Goal: Task Accomplishment & Management: Complete application form

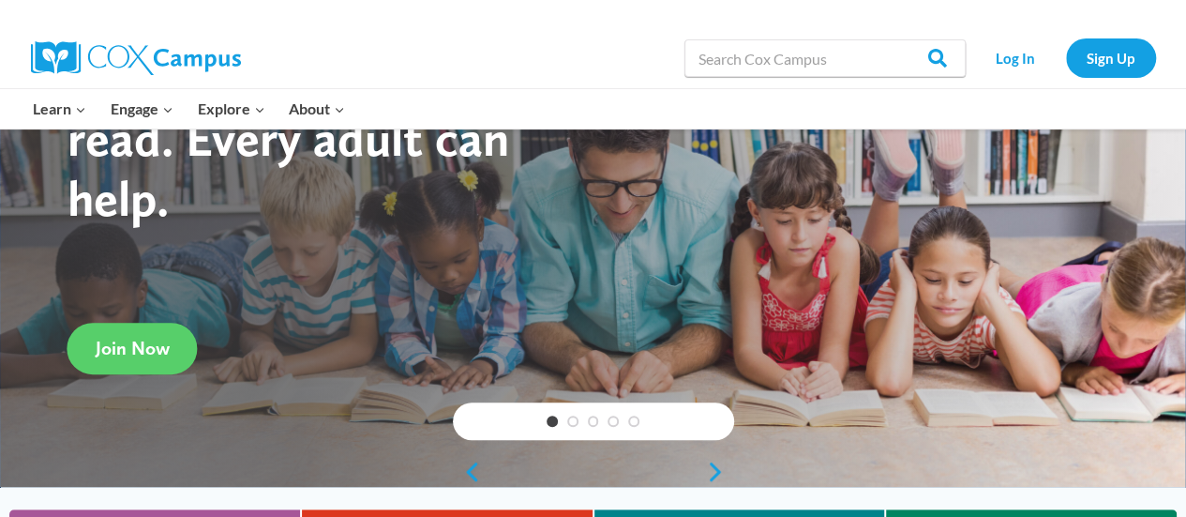
scroll to position [155, 0]
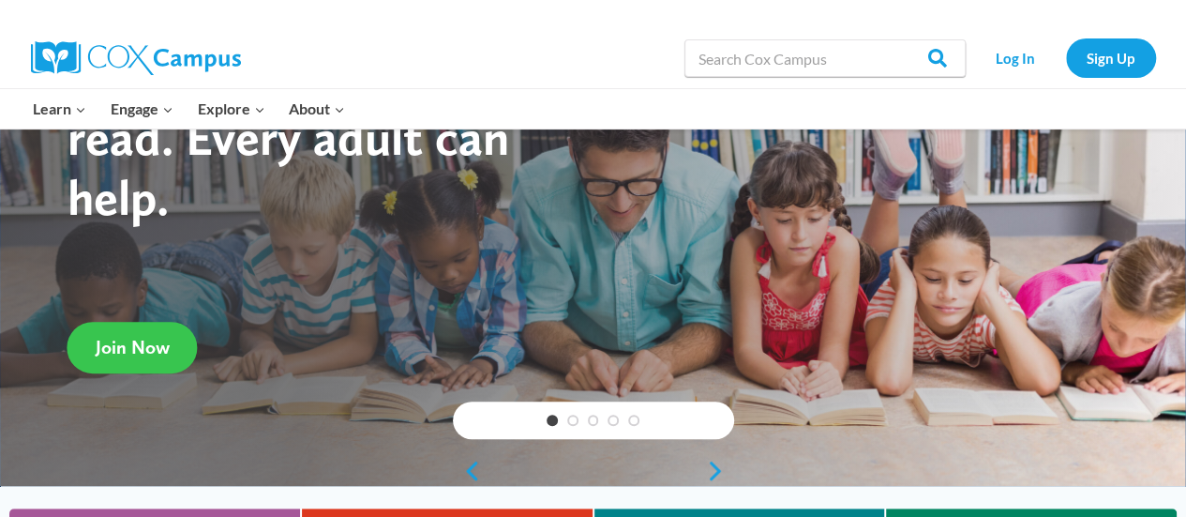
click at [153, 344] on span "Join Now" at bounding box center [133, 347] width 74 height 23
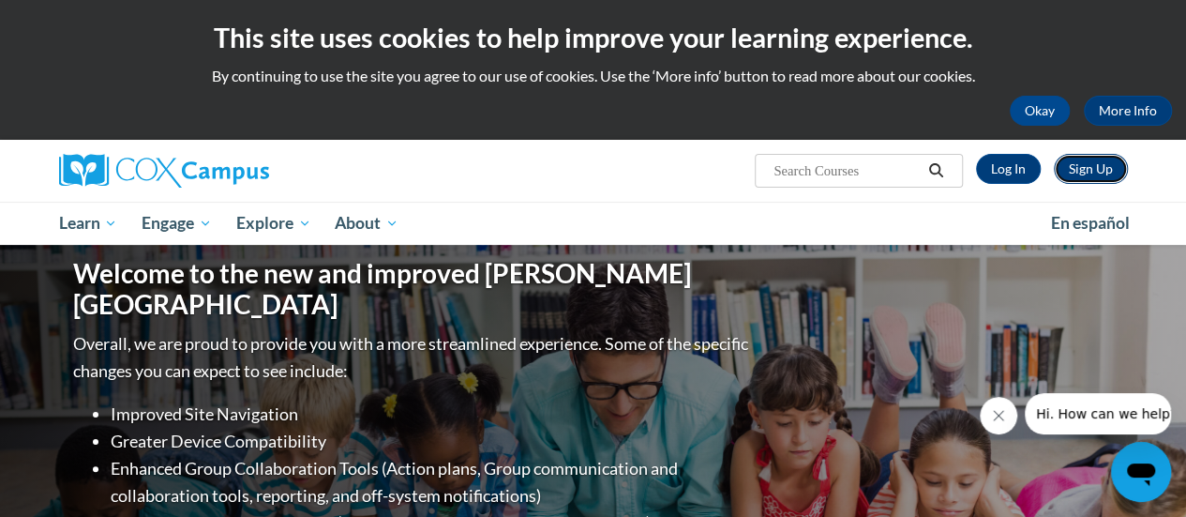
click at [1081, 163] on link "Sign Up" at bounding box center [1091, 169] width 74 height 30
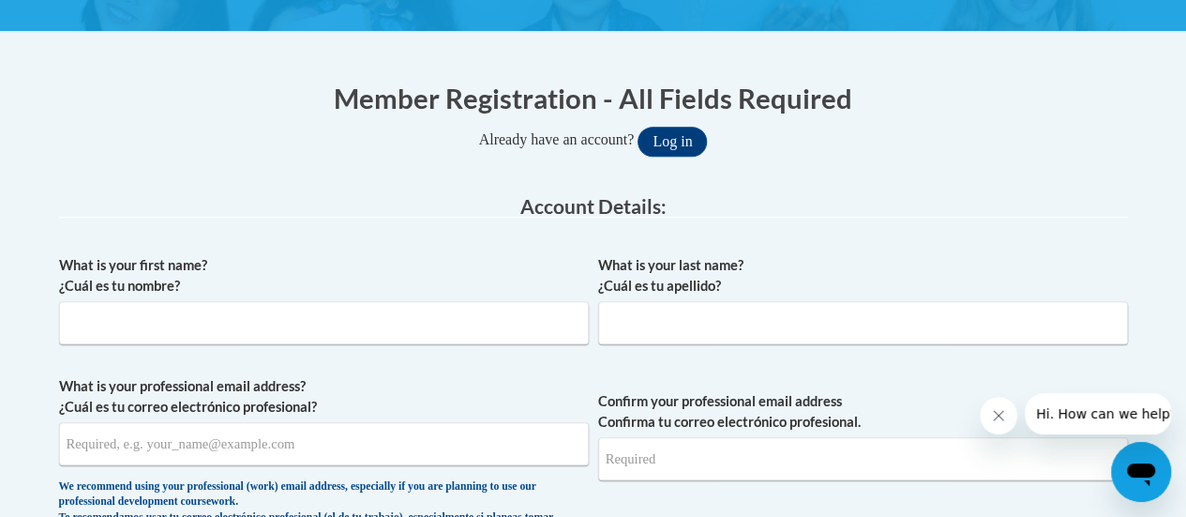
scroll to position [322, 0]
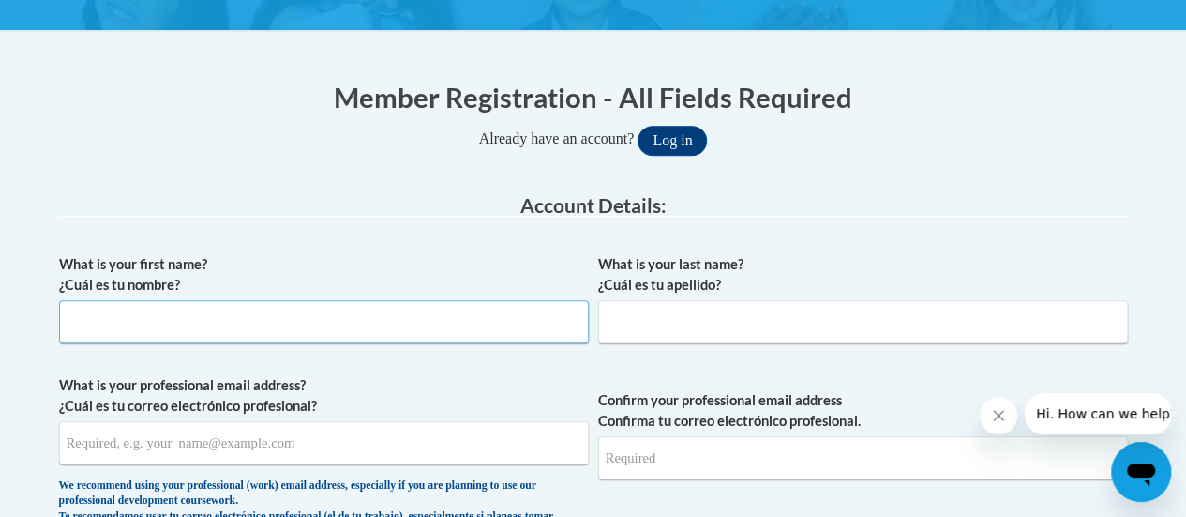
click at [303, 320] on input "What is your first name? ¿Cuál es tu nombre?" at bounding box center [324, 321] width 530 height 43
type input "Susanne"
type input "Kelly-Johnson"
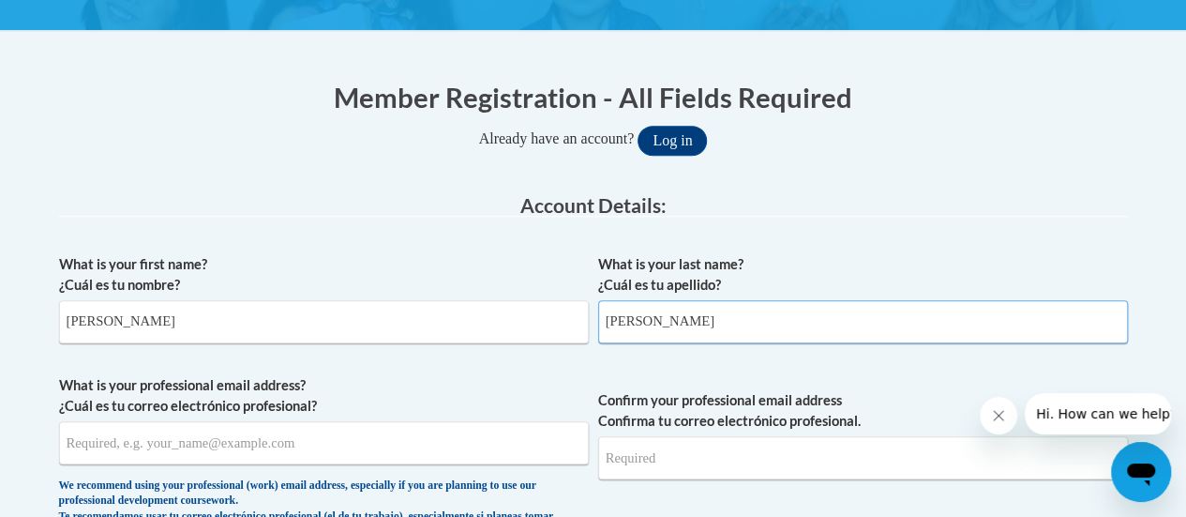
type input "susanne.kelly-johnson@rusd.org"
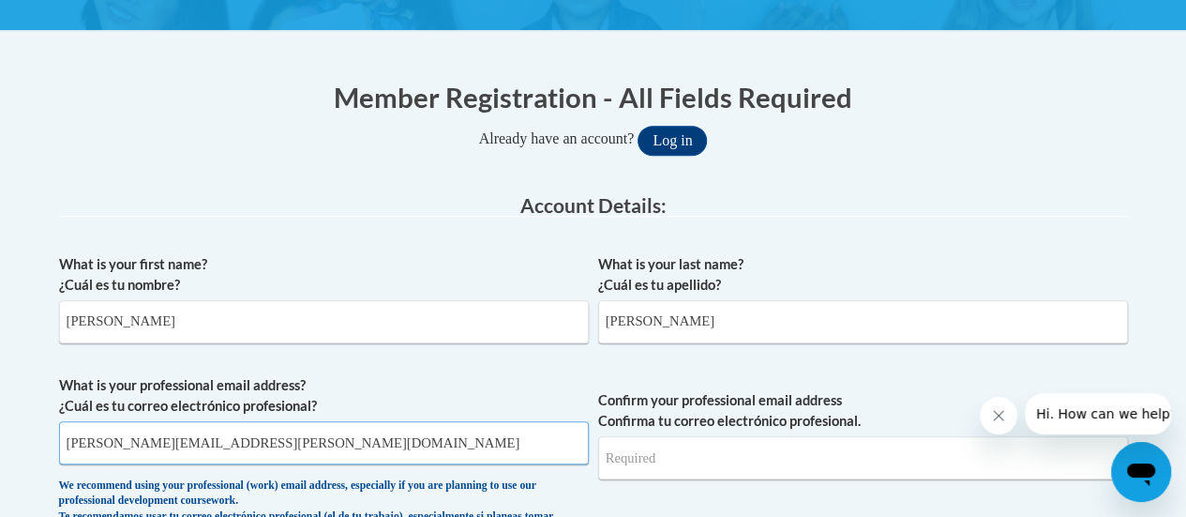
type input "susanne.kelly-johnson@rusd.org"
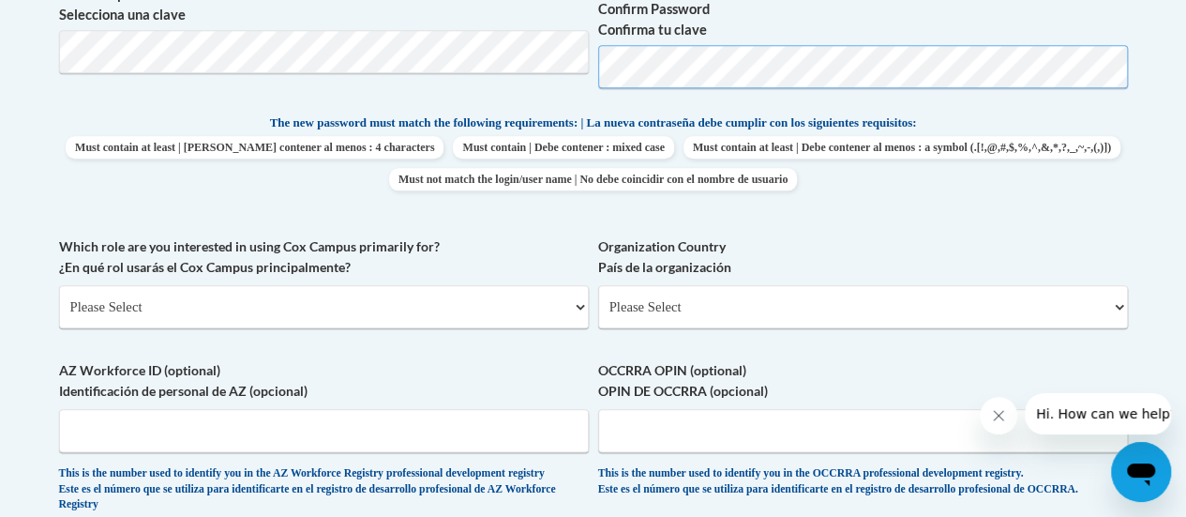
scroll to position [907, 0]
click at [335, 305] on select "Please Select College/University | Colegio/Universidad Community/Nonprofit Part…" at bounding box center [324, 305] width 530 height 43
select select "fbf2d438-af2f-41f8-98f1-81c410e29de3"
click at [59, 284] on select "Please Select College/University | Colegio/Universidad Community/Nonprofit Part…" at bounding box center [324, 305] width 530 height 43
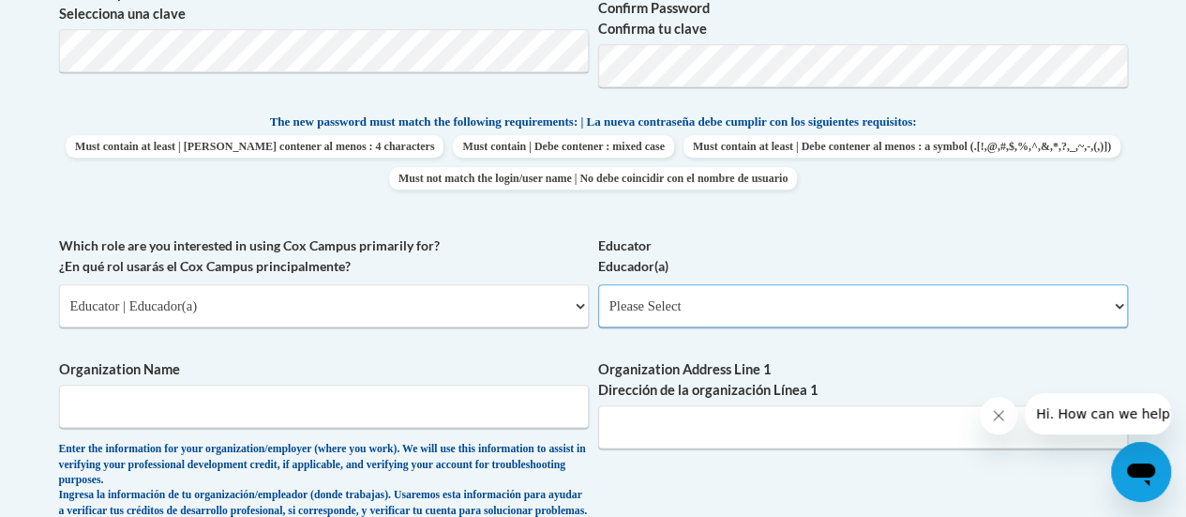
click at [767, 310] on select "Please Select Early Learning/Daycare Teacher/Family Home Care Provider | Maestr…" at bounding box center [863, 305] width 530 height 43
select select "8e40623d-54d0-45cd-9f92-5df65cd3f8cf"
click at [598, 284] on select "Please Select Early Learning/Daycare Teacher/Family Home Care Provider | Maestr…" at bounding box center [863, 305] width 530 height 43
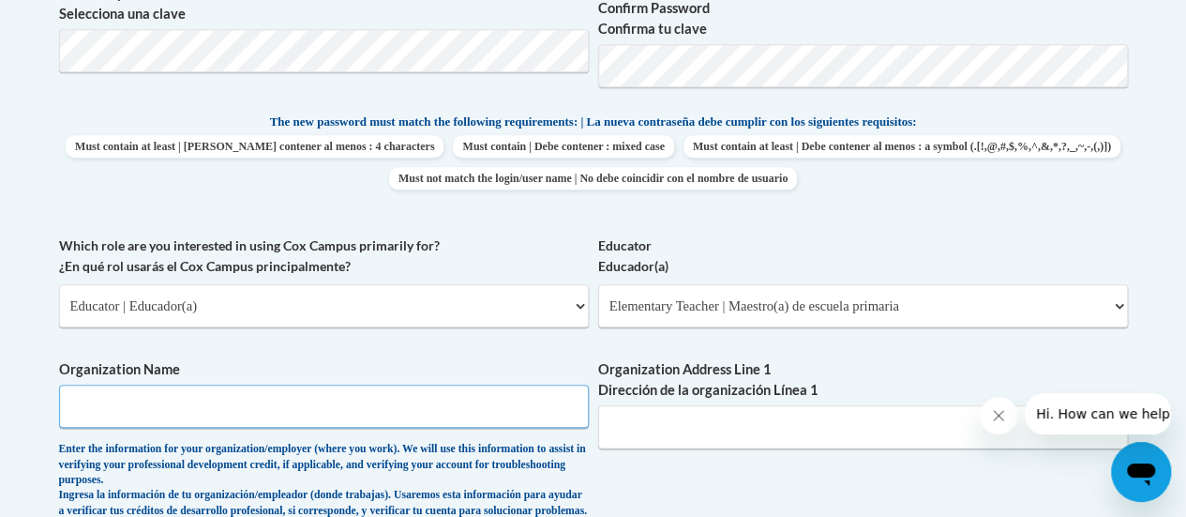
click at [303, 407] on input "Organization Name" at bounding box center [324, 405] width 530 height 43
type input "Racine Unified School District"
type input "914 Saint Patrick Street"
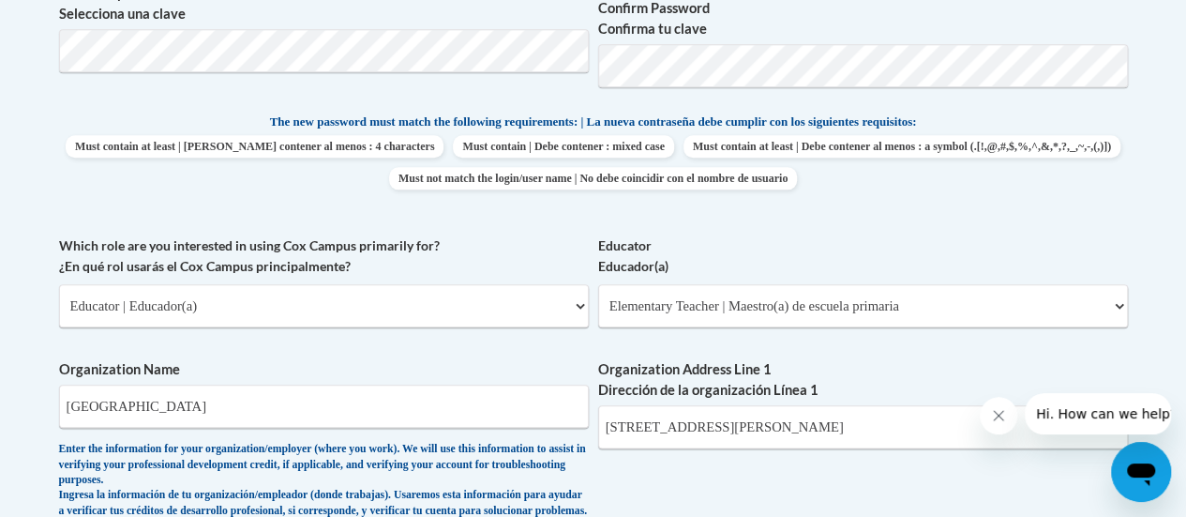
click at [962, 472] on div "What is your first name? ¿Cuál es tu nombre? Susanne What is your last name? ¿C…" at bounding box center [593, 251] width 1069 height 1182
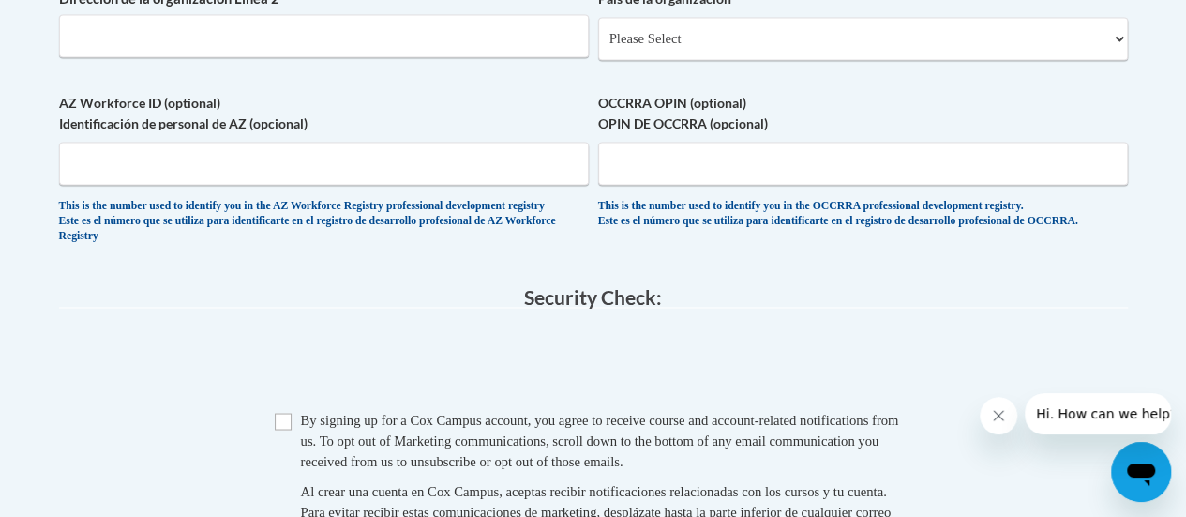
scroll to position [1489, 0]
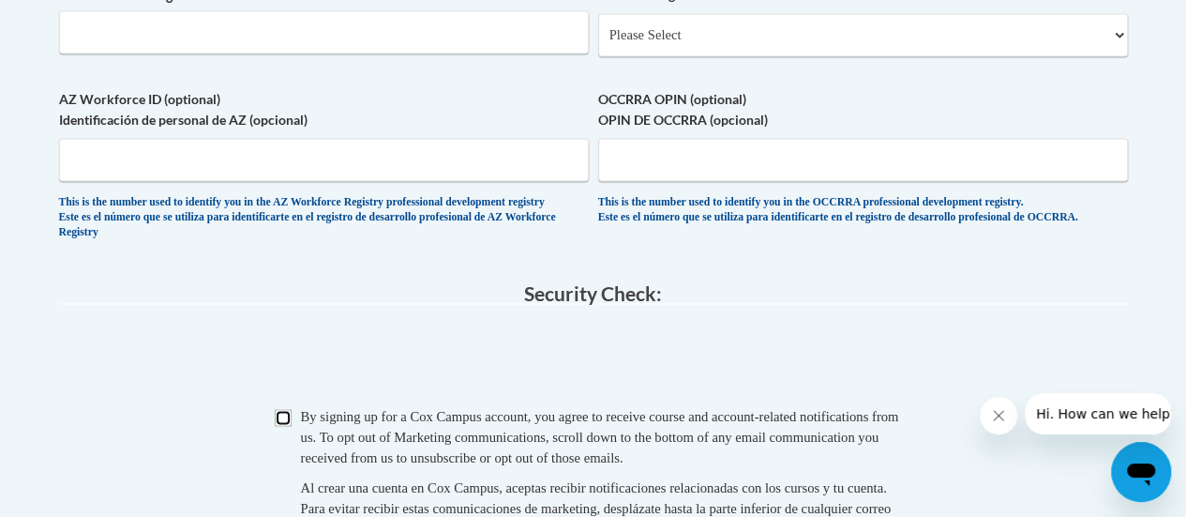
click at [278, 426] on input "Checkbox" at bounding box center [283, 417] width 17 height 17
checkbox input "true"
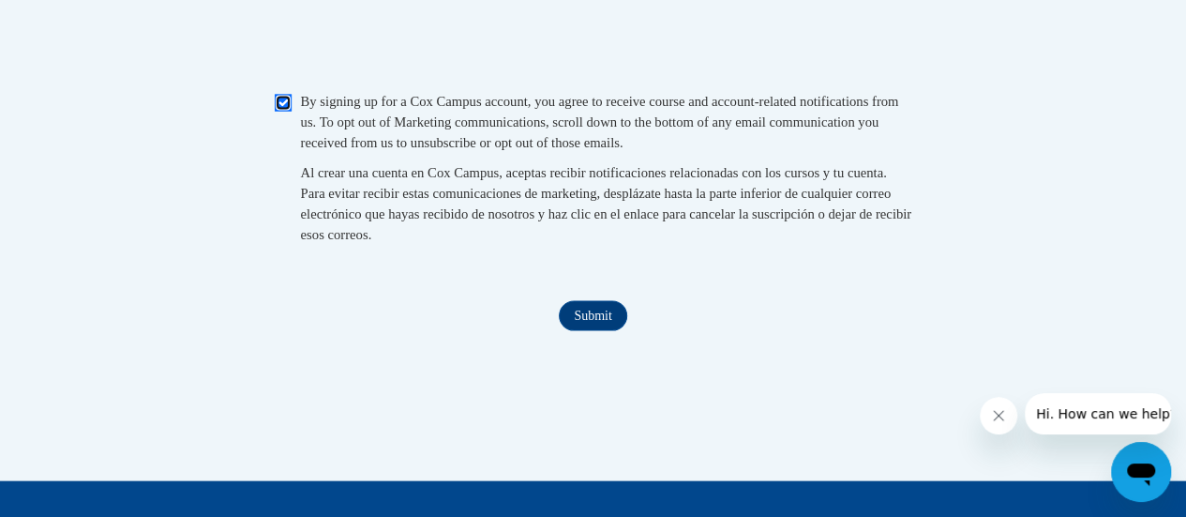
scroll to position [1804, 0]
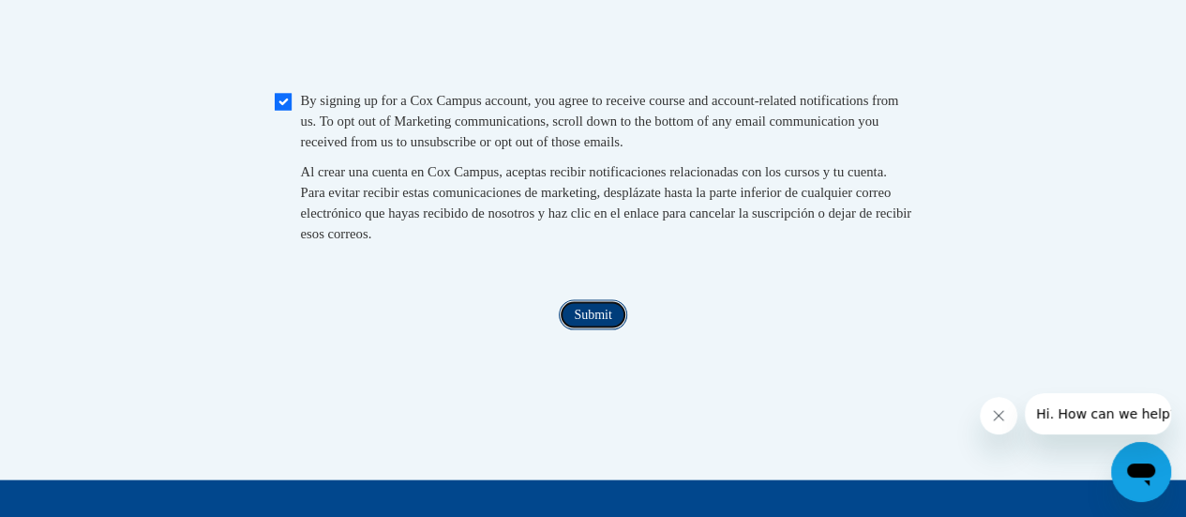
click at [598, 330] on input "Submit" at bounding box center [593, 315] width 68 height 30
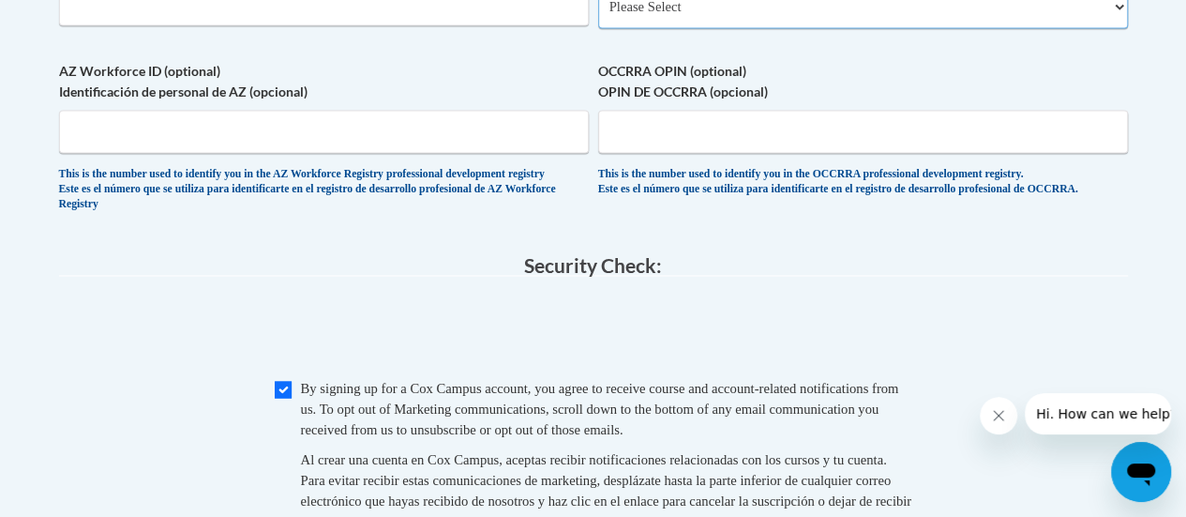
click at [786, 14] on select "Please Select United States | Estados Unidos Outside of the United States | Fue…" at bounding box center [863, 6] width 530 height 43
select select "ad49bcad-a171-4b2e-b99c-48b446064914"
click at [598, 0] on select "Please Select United States | Estados Unidos Outside of the United States | Fue…" at bounding box center [863, 6] width 530 height 43
select select
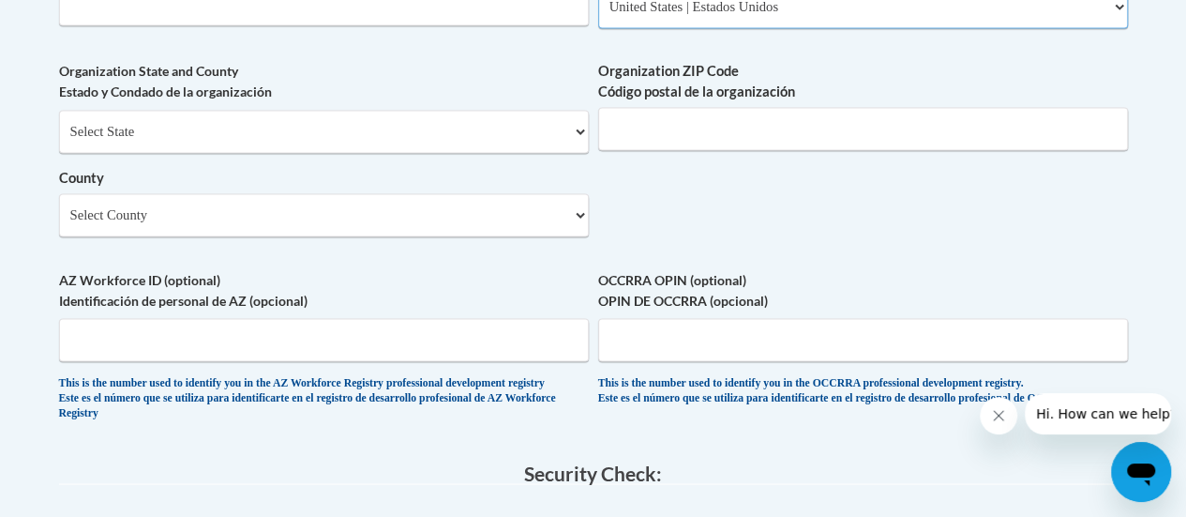
select select "2ba6c5f2-6ab4-47b5-9408-0a73ae60d186"
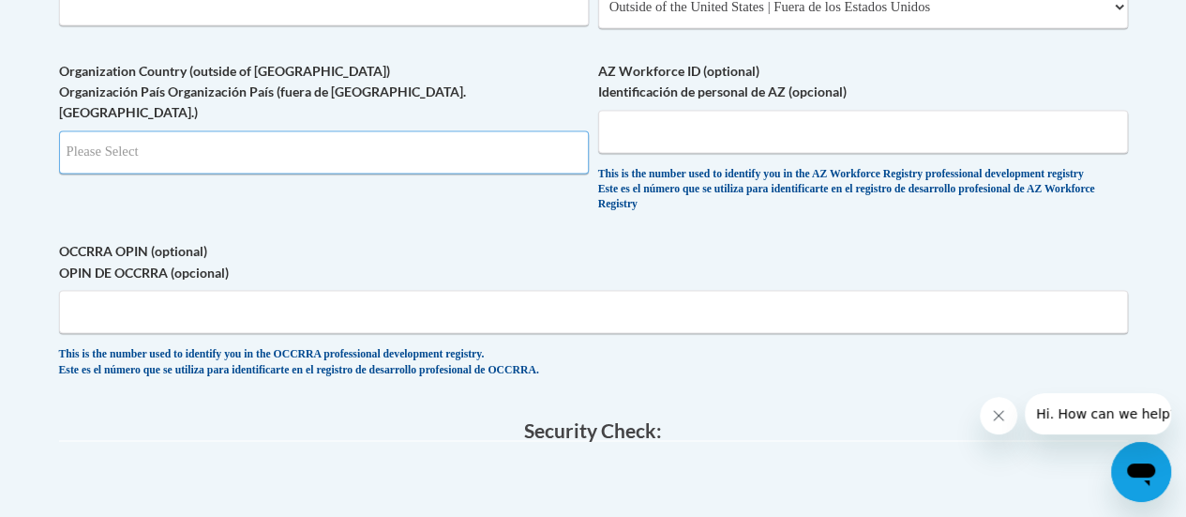
click at [250, 149] on input "Search" at bounding box center [324, 151] width 530 height 43
type input "US"
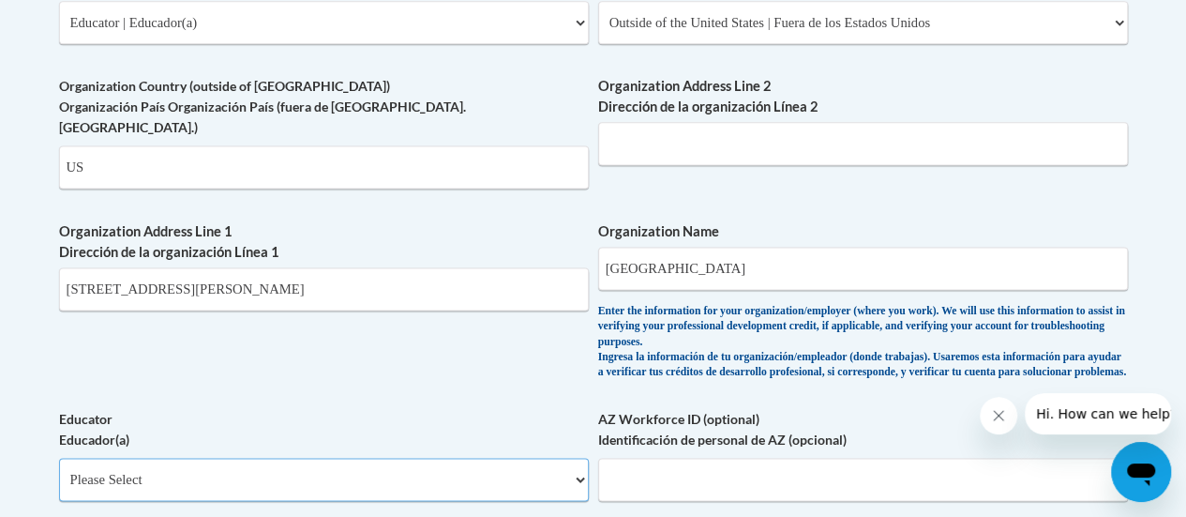
click at [248, 474] on select "Please Select Early Learning/Daycare Teacher/Family Home Care Provider | Maestr…" at bounding box center [324, 479] width 530 height 43
click at [59, 458] on select "Please Select Early Learning/Daycare Teacher/Family Home Care Provider | Maestr…" at bounding box center [324, 479] width 530 height 43
click at [369, 485] on select "Please Select Early Learning/Daycare Teacher/Family Home Care Provider | Maestr…" at bounding box center [324, 479] width 530 height 43
select select "8e40623d-54d0-45cd-9f92-5df65cd3f8cf"
click at [59, 458] on select "Please Select Early Learning/Daycare Teacher/Family Home Care Provider | Maestr…" at bounding box center [324, 479] width 530 height 43
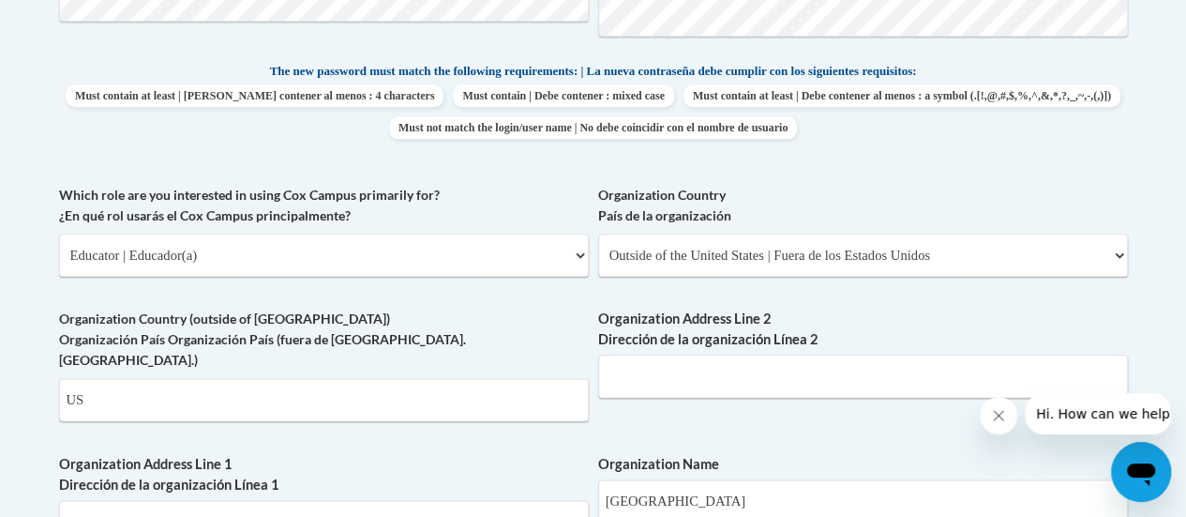
scroll to position [954, 0]
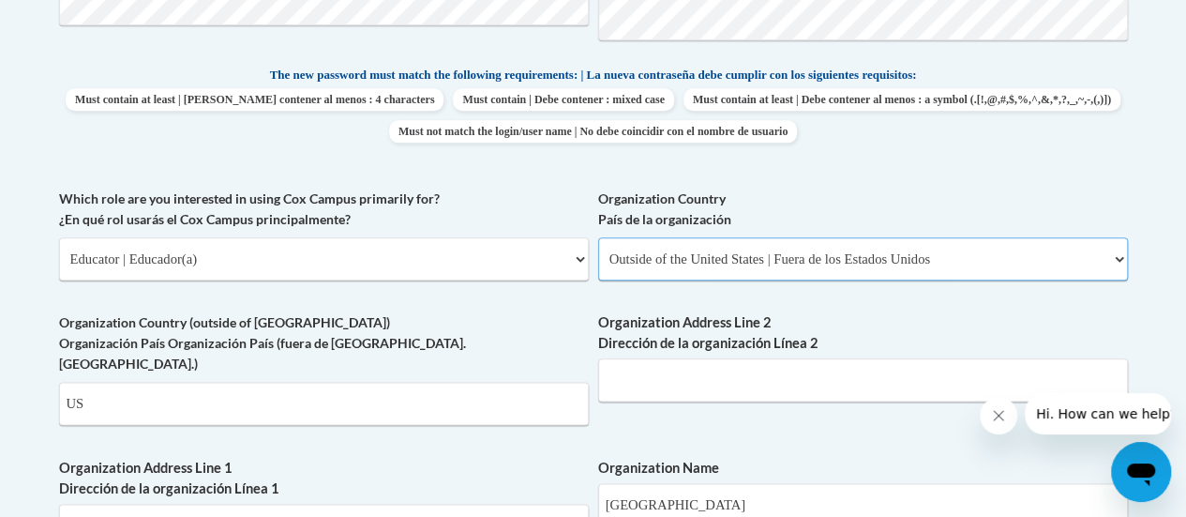
click at [791, 248] on select "Please Select United States | Estados Unidos Outside of the United States | Fue…" at bounding box center [863, 258] width 530 height 43
select select "ad49bcad-a171-4b2e-b99c-48b446064914"
click at [598, 237] on select "Please Select United States | Estados Unidos Outside of the United States | Fue…" at bounding box center [863, 258] width 530 height 43
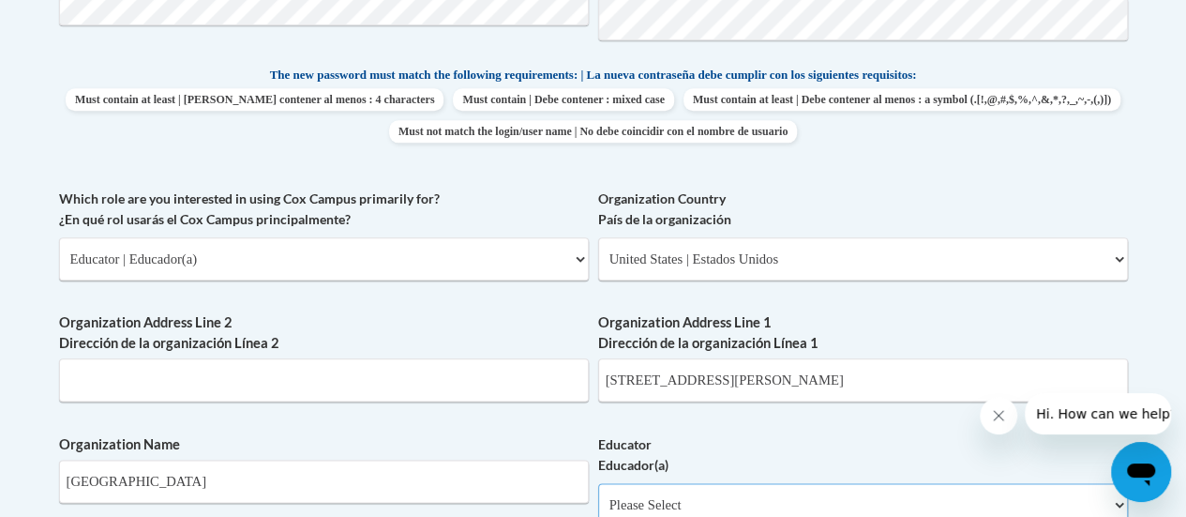
scroll to position [962, 0]
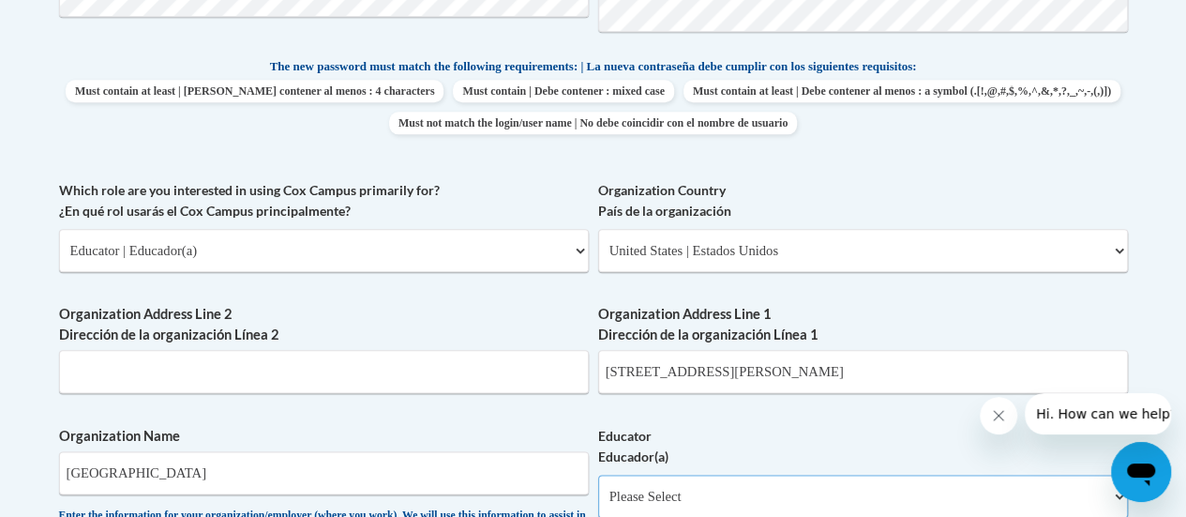
click at [693, 501] on select "Please Select Early Learning/Daycare Teacher/Family Home Care Provider | Maestr…" at bounding box center [863, 495] width 530 height 43
select select "8e40623d-54d0-45cd-9f92-5df65cd3f8cf"
click at [598, 474] on select "Please Select Early Learning/Daycare Teacher/Family Home Care Provider | Maestr…" at bounding box center [863, 495] width 530 height 43
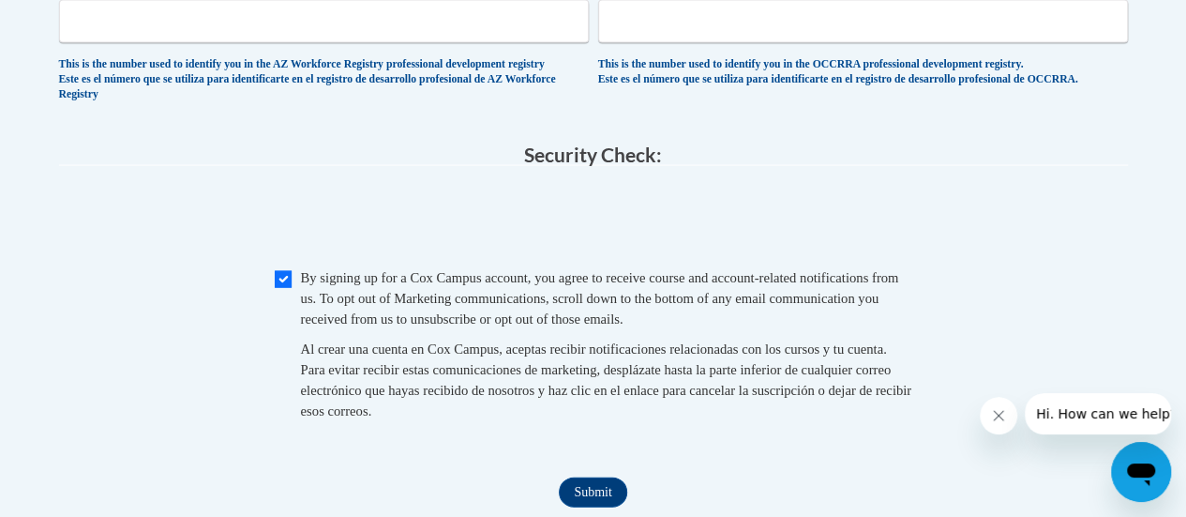
click at [594, 507] on input "Submit" at bounding box center [593, 492] width 68 height 30
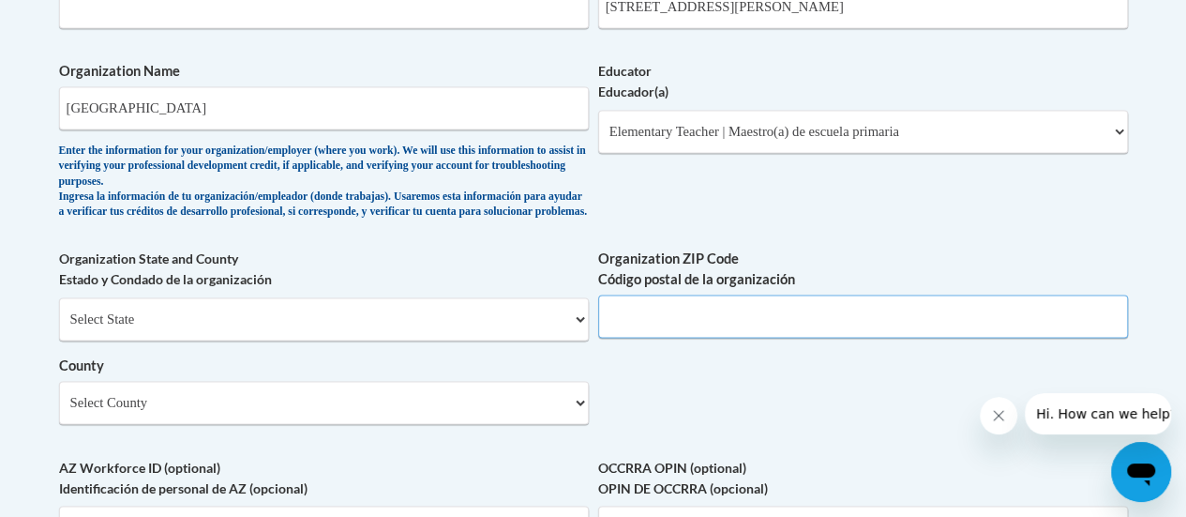
scroll to position [1323, 0]
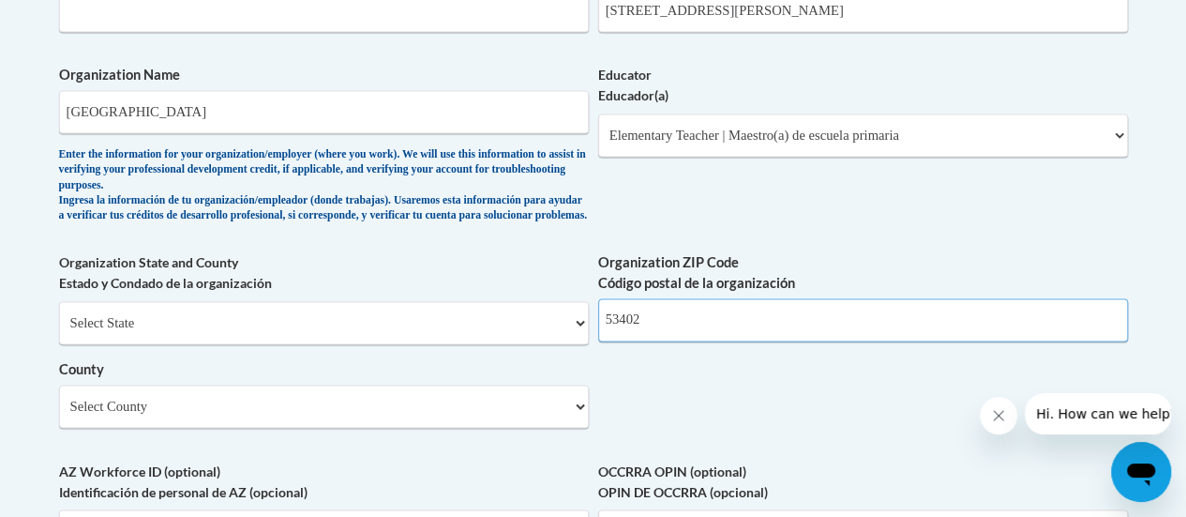
type input "53402"
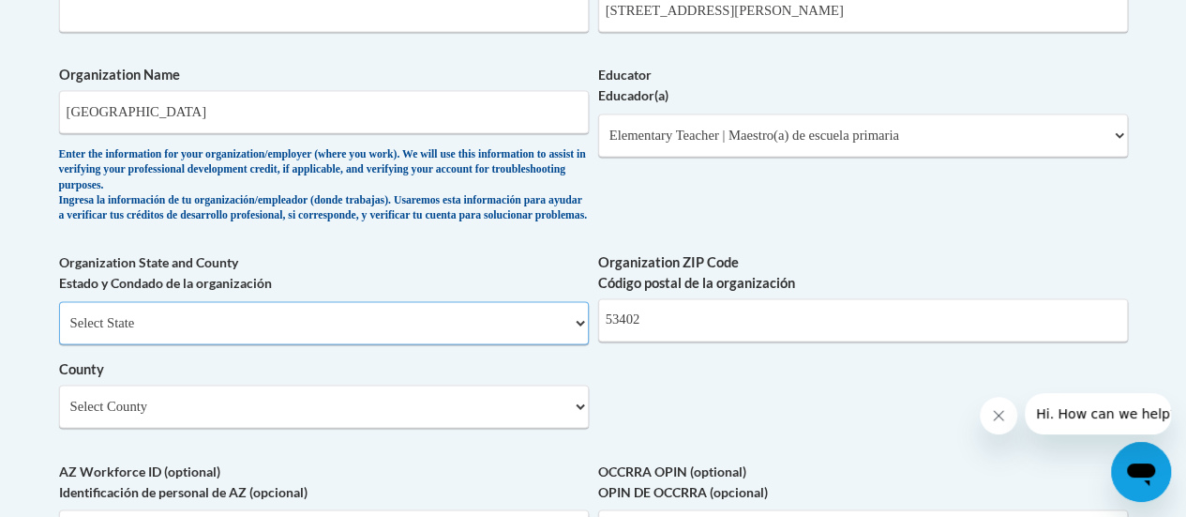
click at [296, 344] on select "Select State Alabama Alaska Arizona Arkansas California Colorado Connecticut De…" at bounding box center [324, 322] width 530 height 43
select select "Wisconsin"
click at [59, 315] on select "Select State Alabama Alaska Arizona Arkansas California Colorado Connecticut De…" at bounding box center [324, 322] width 530 height 43
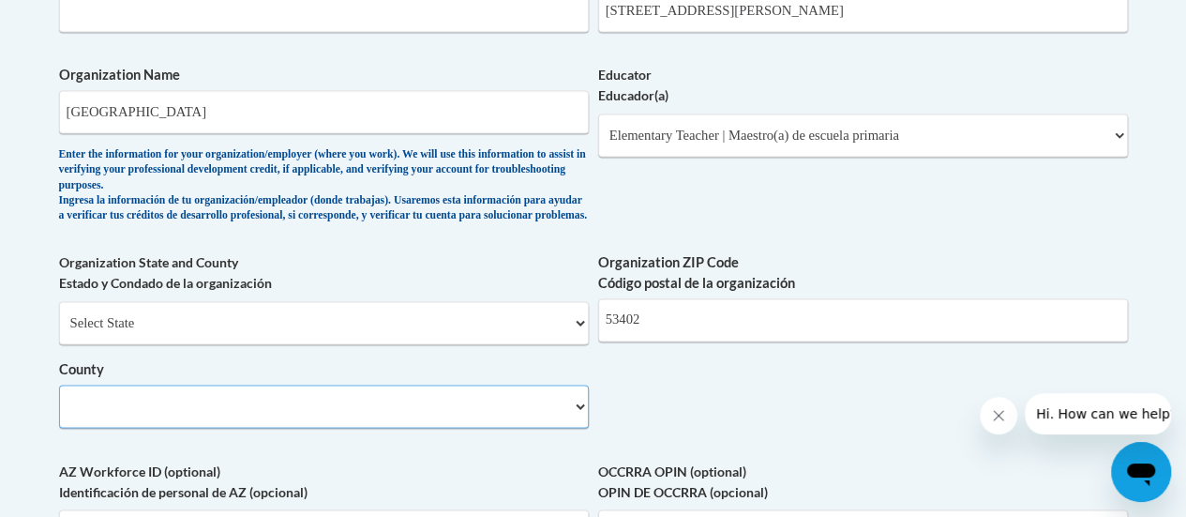
click at [257, 422] on select "County" at bounding box center [324, 405] width 530 height 43
select select "Racine"
click at [59, 399] on select "Select County Adams Ashland Barron Bayfield Brown Buffalo Burnett Calumet Chipp…" at bounding box center [324, 405] width 530 height 43
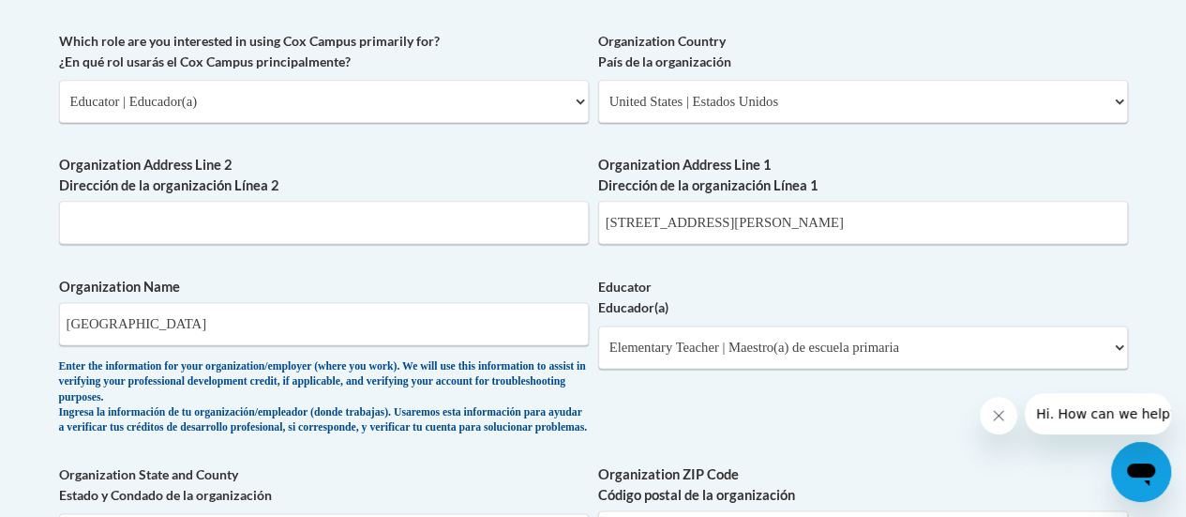
scroll to position [1832, 0]
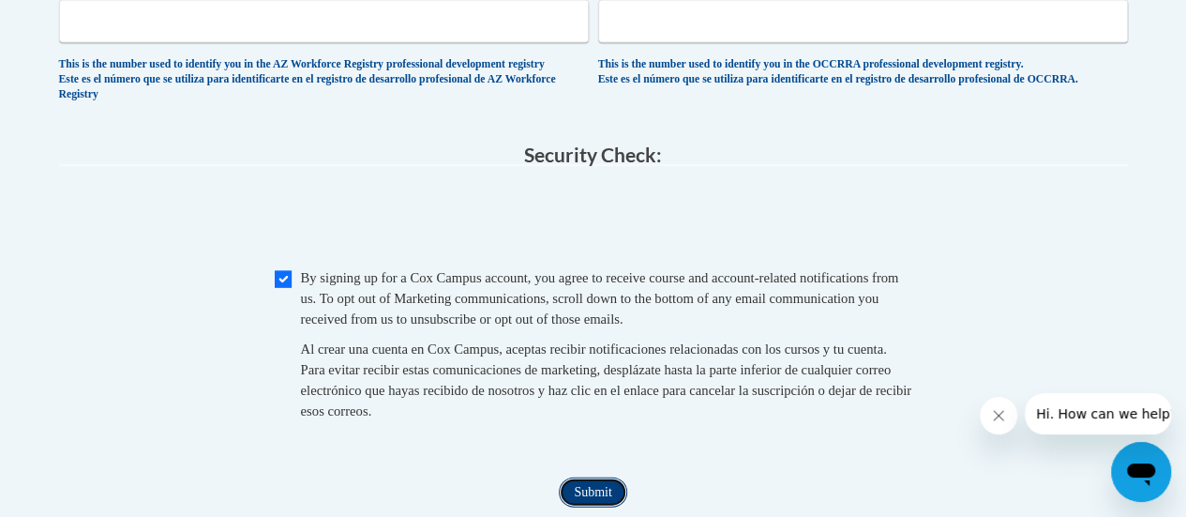
click at [608, 507] on input "Submit" at bounding box center [593, 492] width 68 height 30
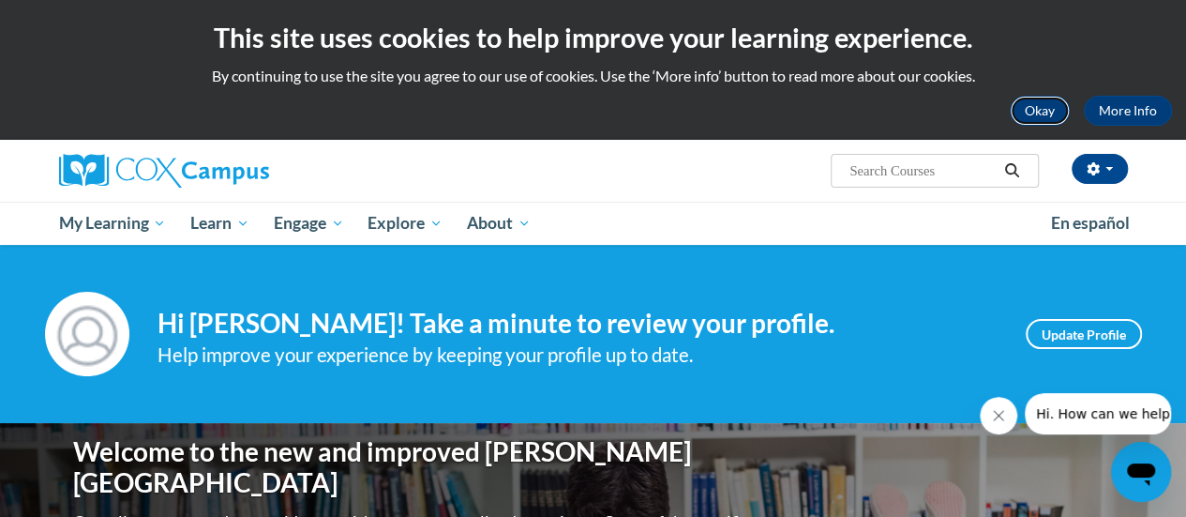
click at [1043, 107] on button "Okay" at bounding box center [1040, 111] width 60 height 30
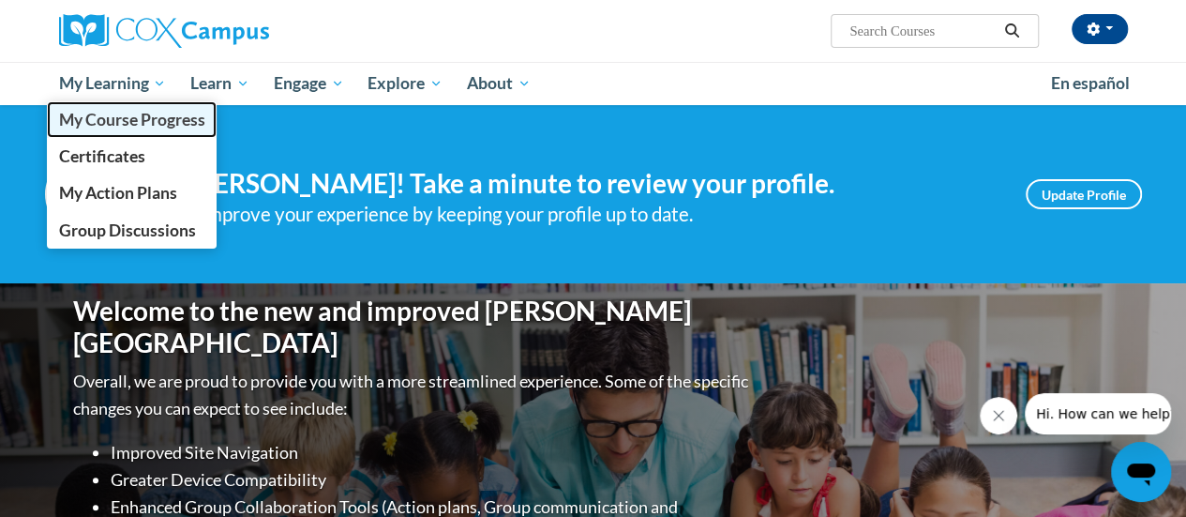
click at [112, 123] on span "My Course Progress" at bounding box center [131, 120] width 146 height 20
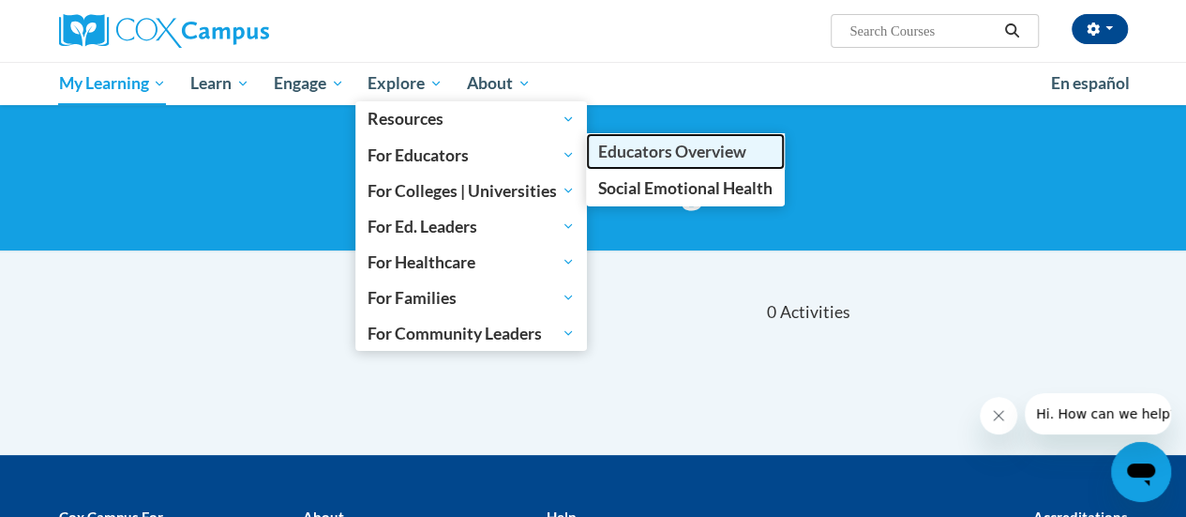
click at [615, 158] on span "Educators Overview" at bounding box center [672, 152] width 148 height 20
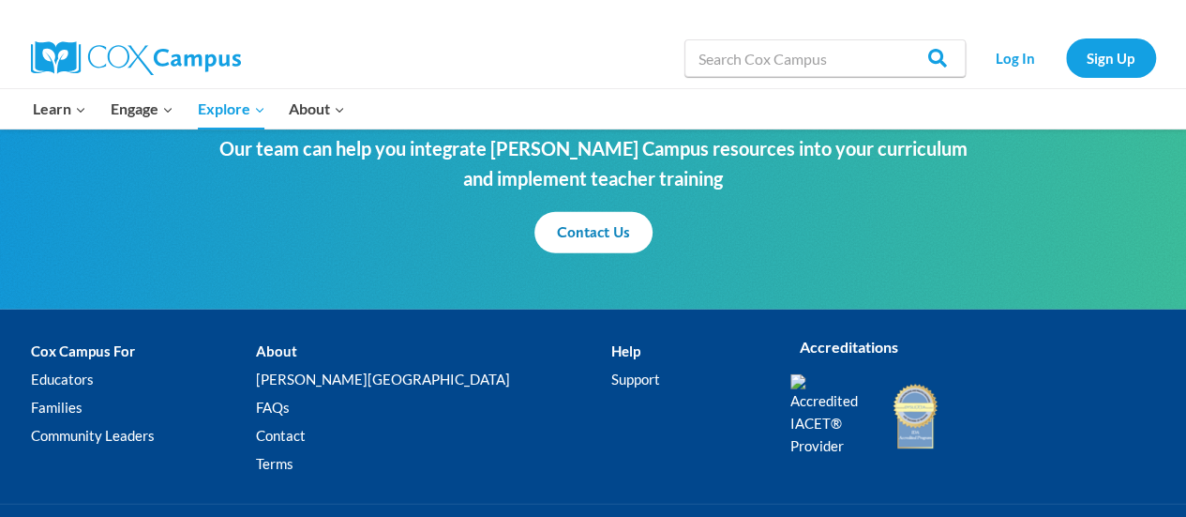
scroll to position [1109, 0]
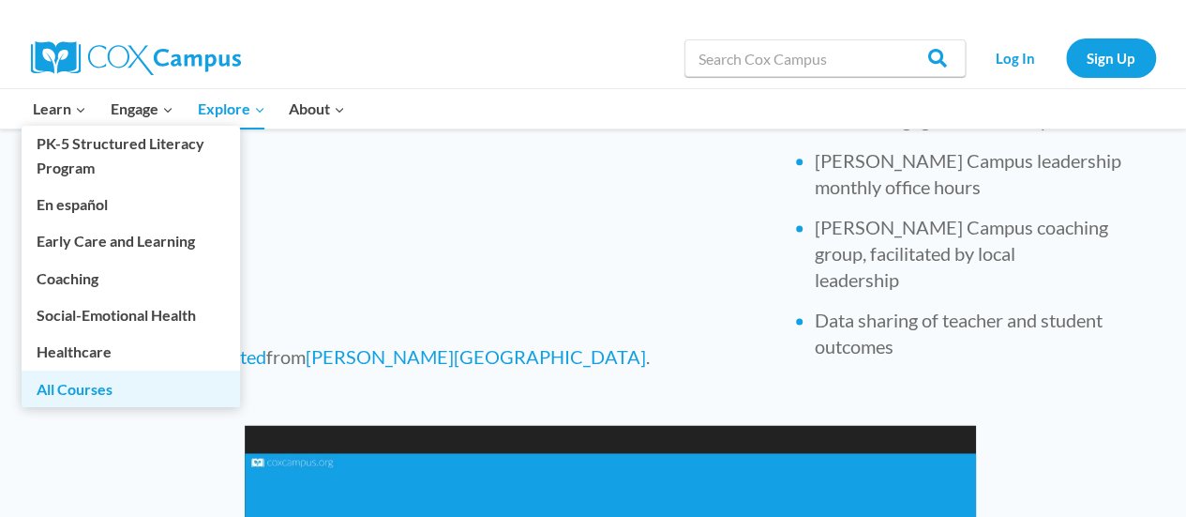
click at [117, 389] on link "All Courses" at bounding box center [131, 388] width 218 height 36
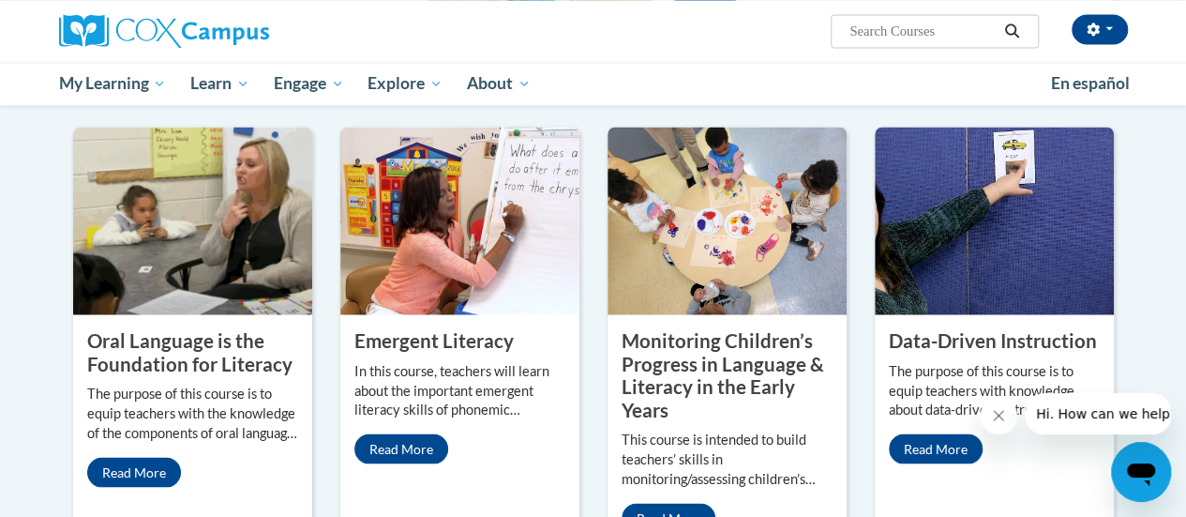
scroll to position [1557, 0]
